Goal: Navigation & Orientation: Find specific page/section

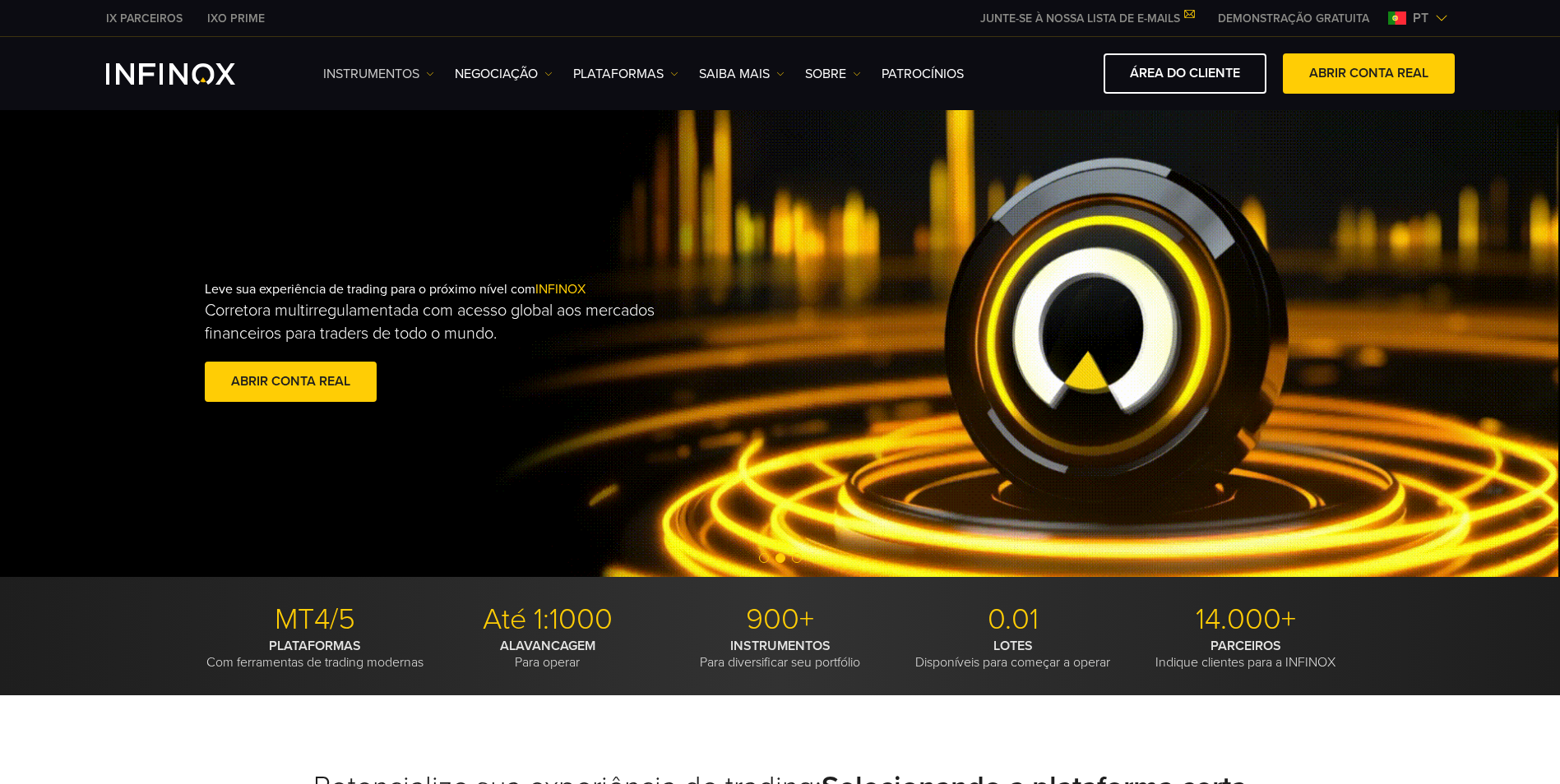
click at [369, 74] on link "Instrumentos" at bounding box center [378, 74] width 111 height 19
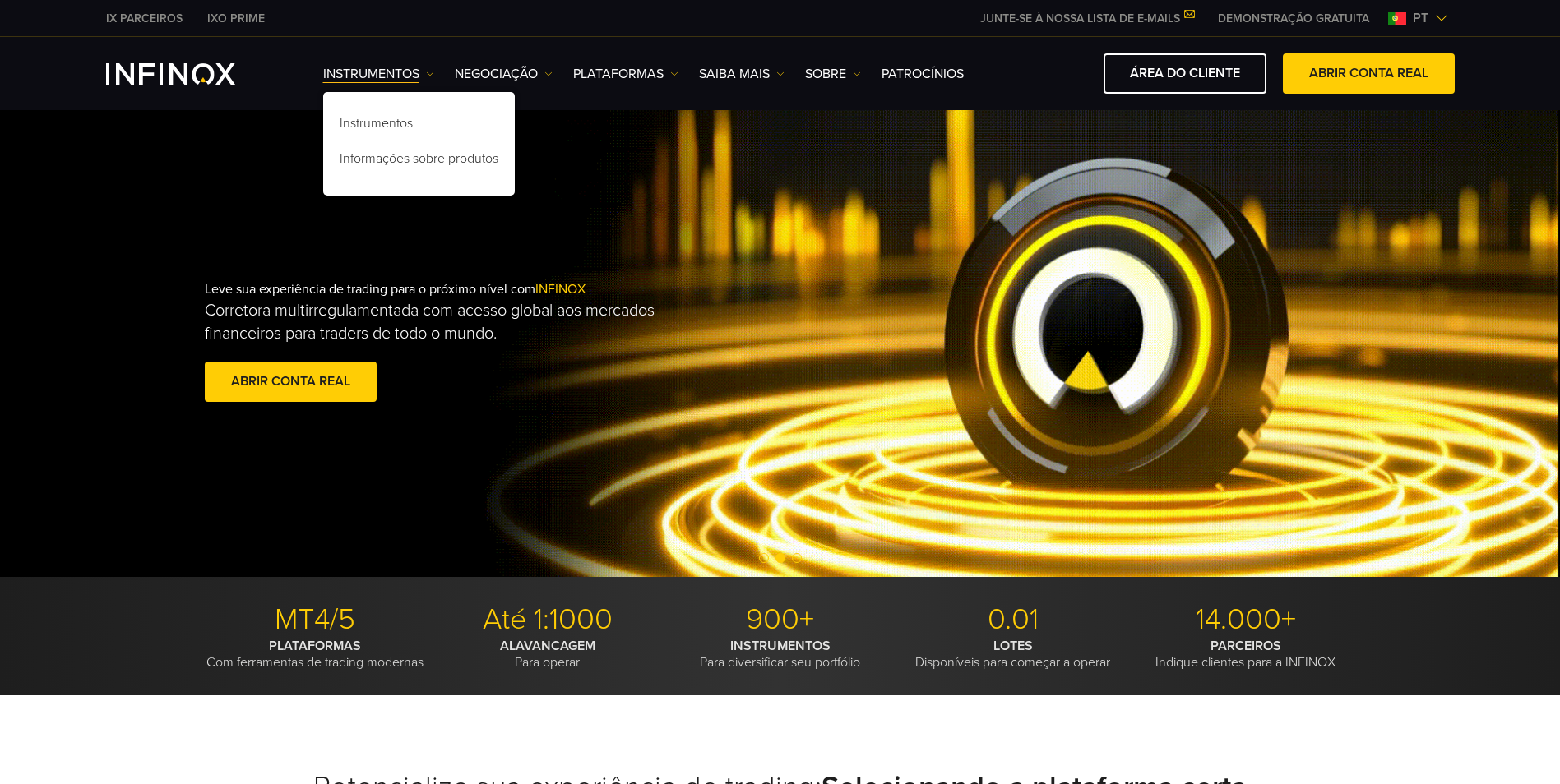
click at [515, 60] on div "Instrumentos Instrumentos Informações sobre produtos NEGOCIAÇÃO Contas DEMO" at bounding box center [888, 74] width 1132 height 41
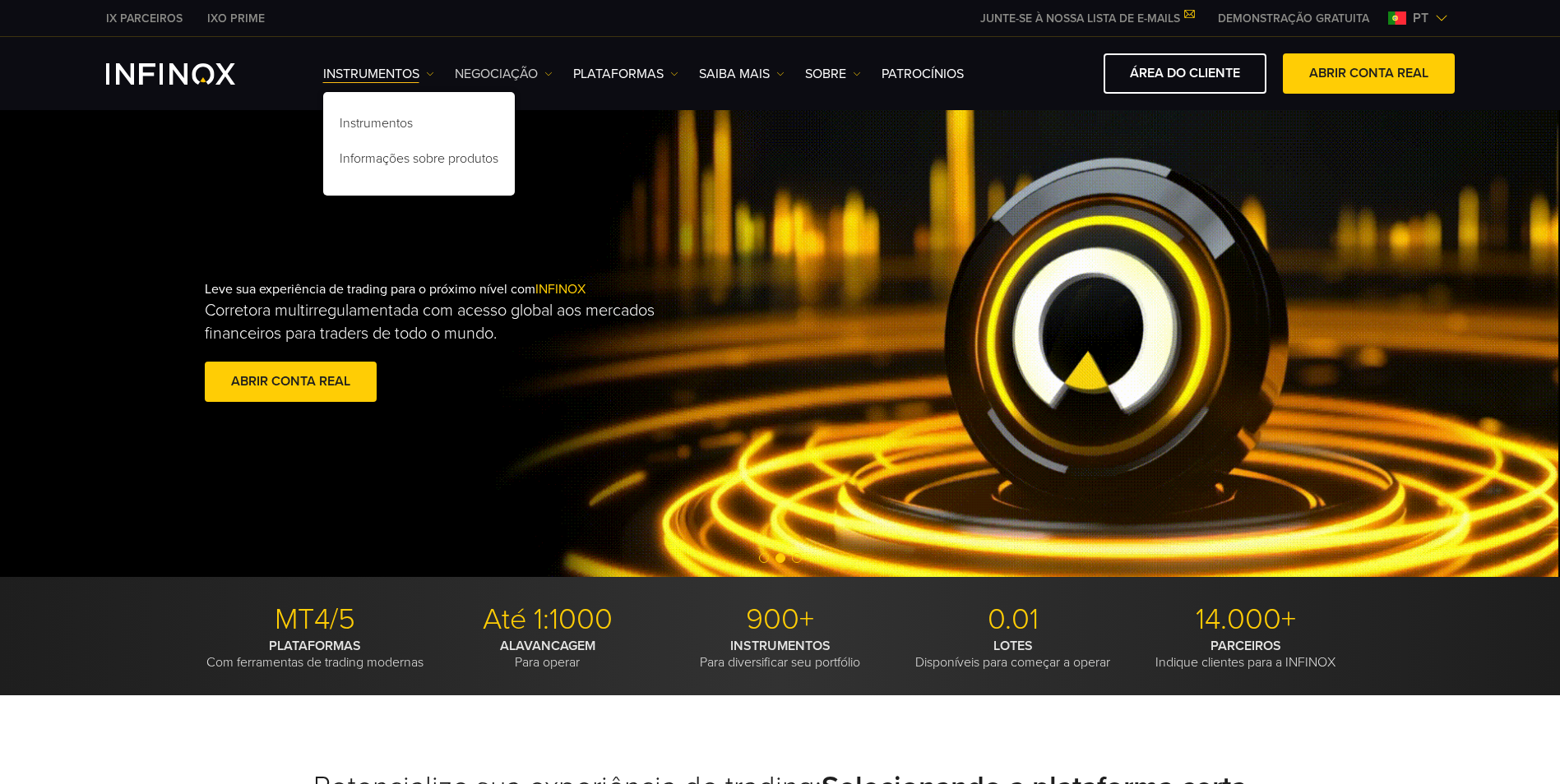
click at [520, 74] on link "NEGOCIAÇÃO" at bounding box center [504, 74] width 98 height 19
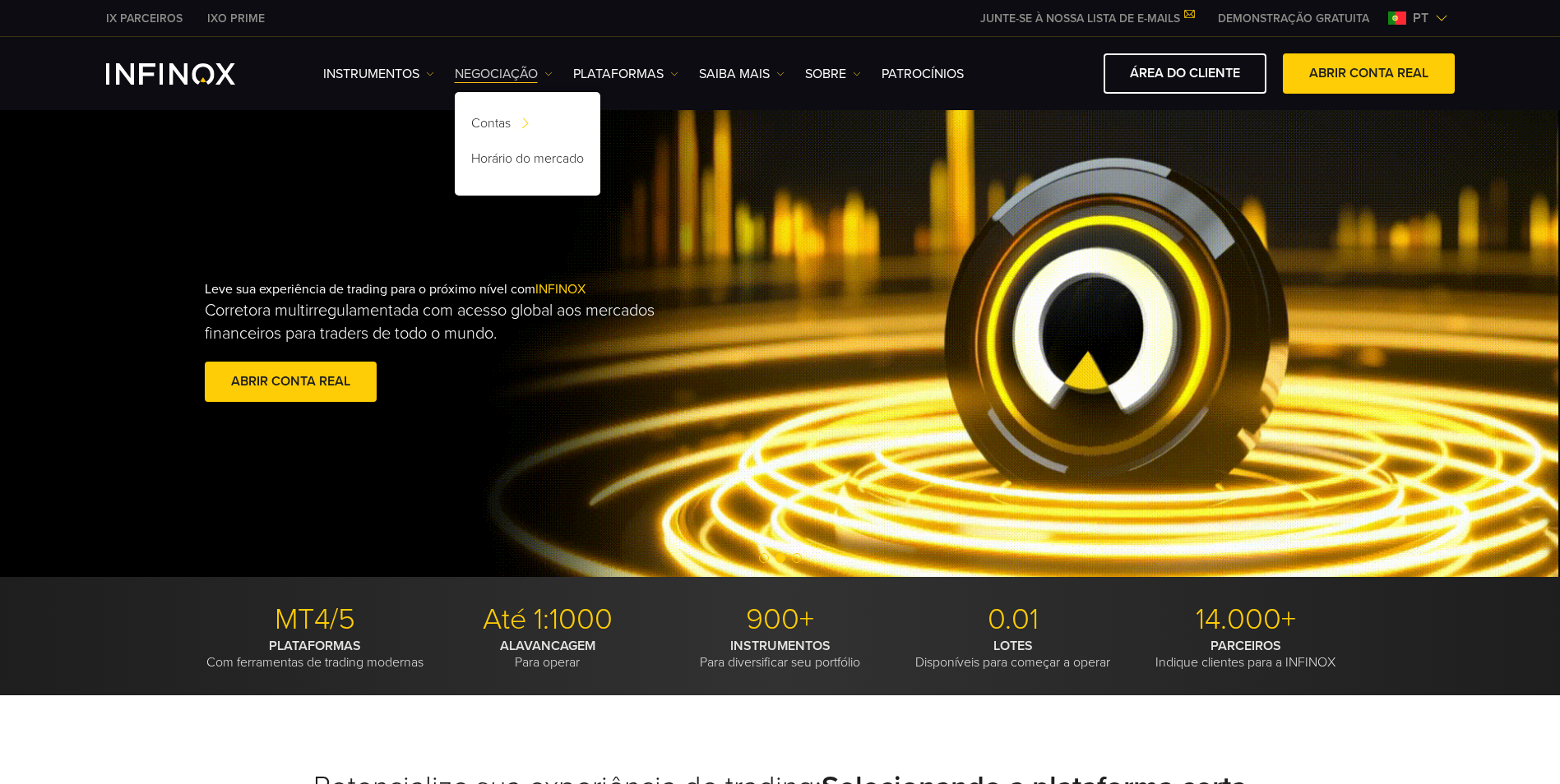
click at [521, 74] on link "NEGOCIAÇÃO" at bounding box center [504, 74] width 98 height 19
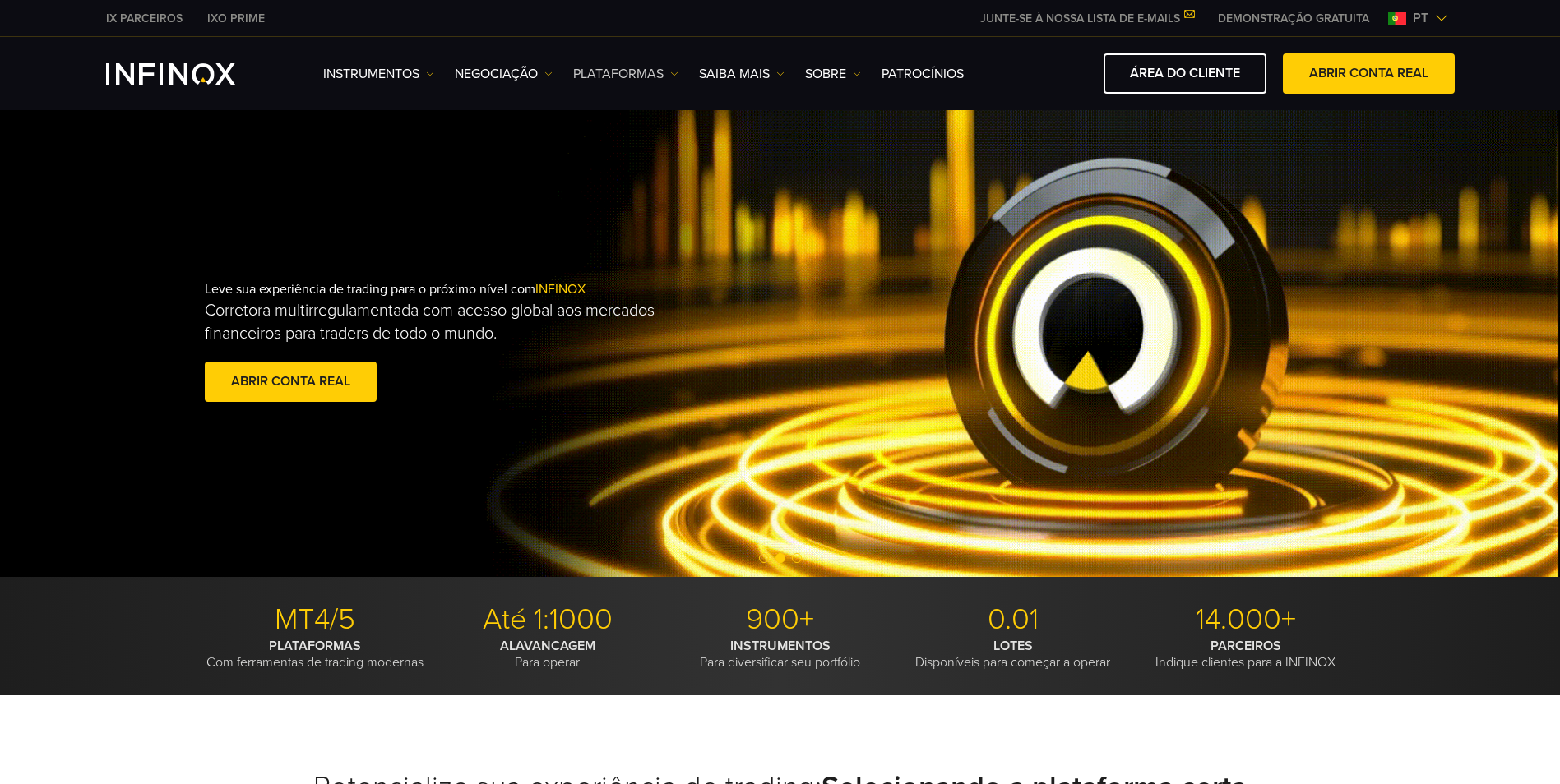
click at [586, 73] on link "PLATAFORMAS" at bounding box center [625, 74] width 106 height 19
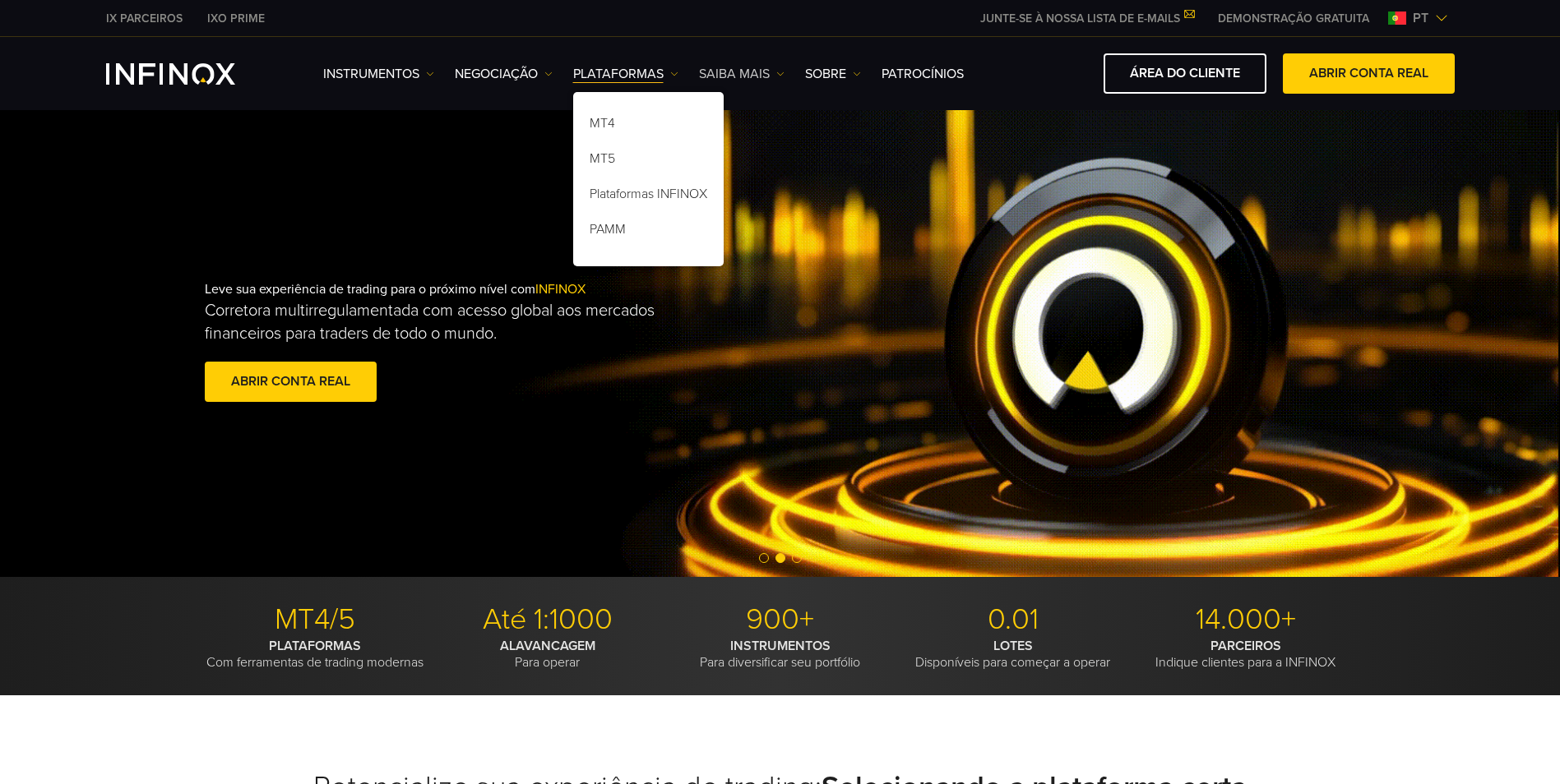
click at [759, 78] on link "Saiba mais" at bounding box center [741, 74] width 85 height 19
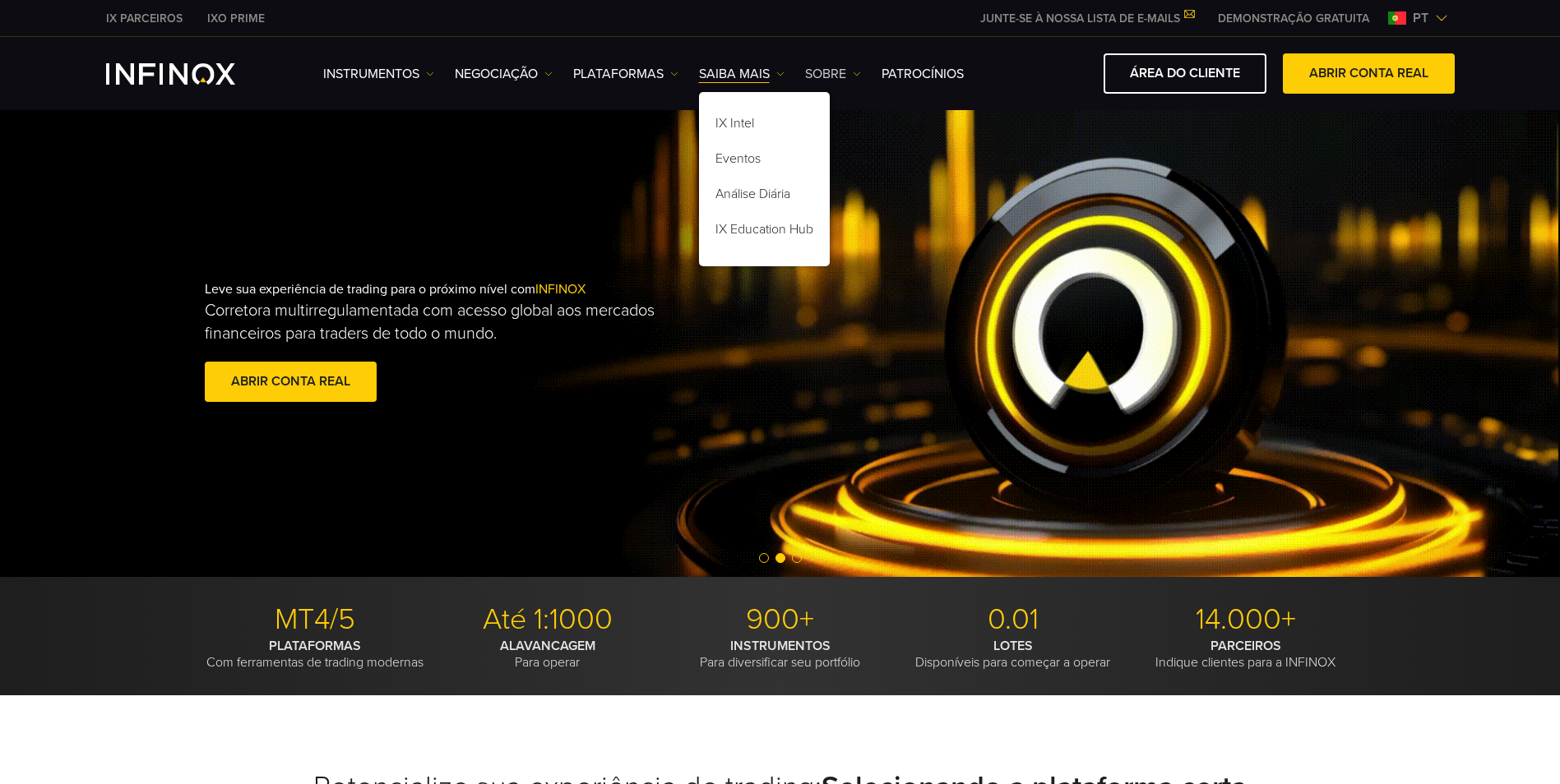
click at [831, 79] on link "SOBRE" at bounding box center [833, 74] width 56 height 19
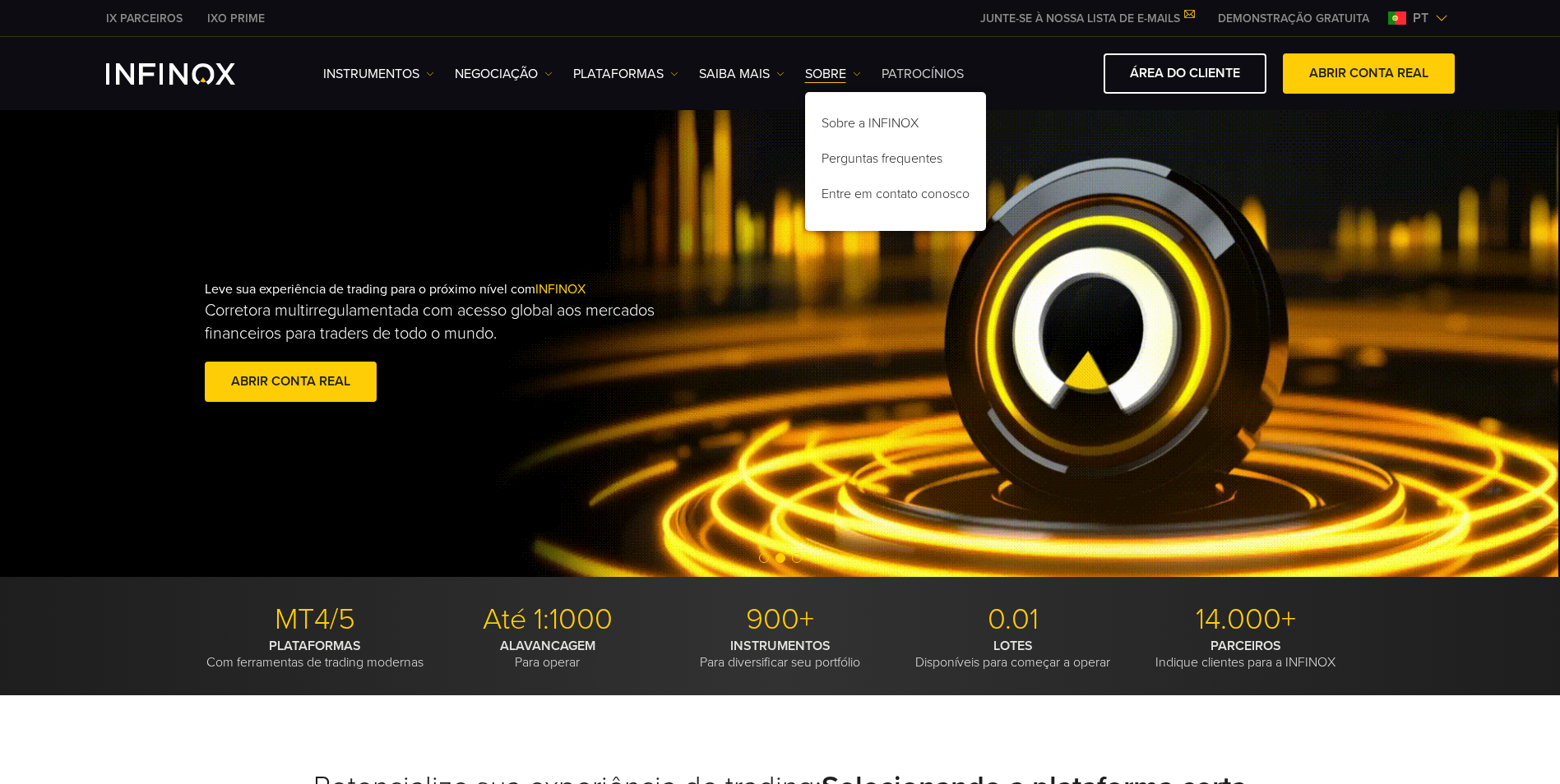
click at [928, 79] on link "Patrocínios" at bounding box center [922, 74] width 82 height 19
